Goal: Check status: Check status

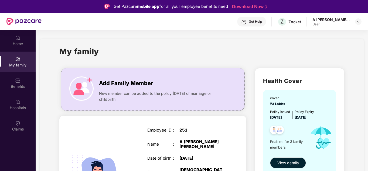
scroll to position [54, 0]
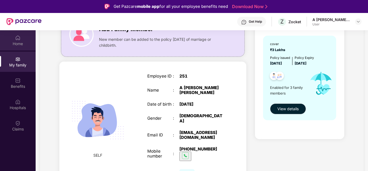
click at [18, 43] on div "Home" at bounding box center [18, 43] width 36 height 5
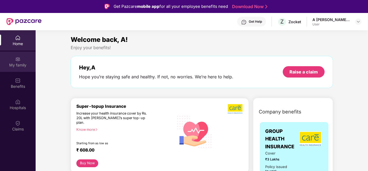
click at [22, 62] on div "My family" at bounding box center [18, 62] width 36 height 20
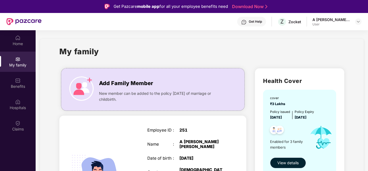
click at [293, 159] on button "View details" at bounding box center [288, 162] width 36 height 11
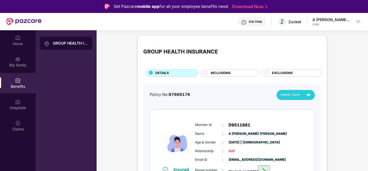
click at [214, 73] on span "INCLUSIONS" at bounding box center [221, 72] width 20 height 5
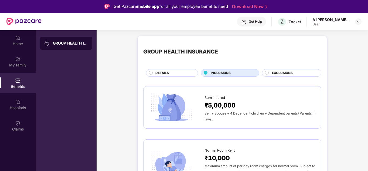
click at [179, 72] on div "DETAILS" at bounding box center [174, 73] width 42 height 6
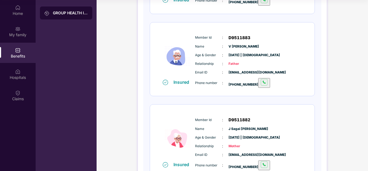
scroll to position [140, 0]
click at [239, 36] on span "D9511883" at bounding box center [240, 37] width 22 height 6
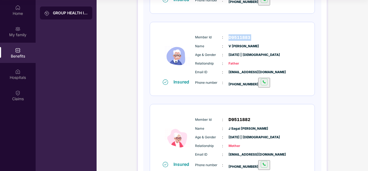
click at [239, 36] on span "D9511883" at bounding box center [240, 37] width 22 height 6
